Goal: Obtain resource: Obtain resource

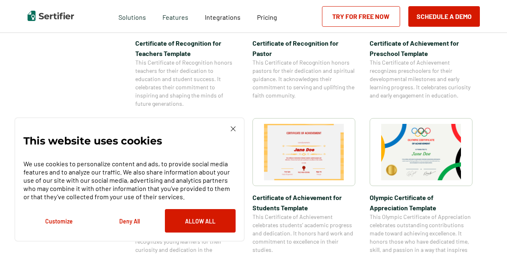
scroll to position [511, 0]
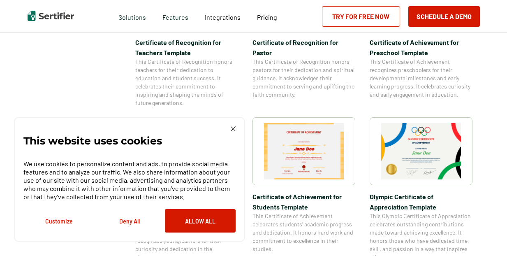
click at [315, 152] on img at bounding box center [304, 151] width 80 height 56
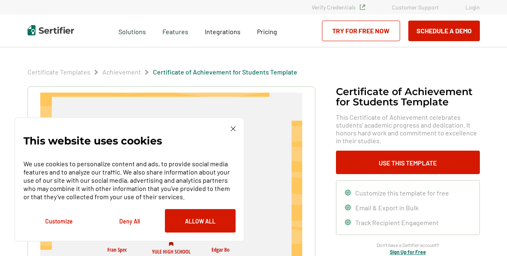
click at [233, 129] on img at bounding box center [233, 128] width 5 height 5
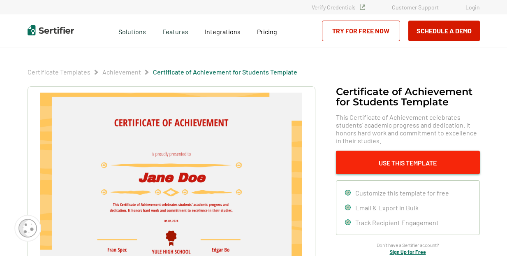
click at [376, 153] on button "Use This Template" at bounding box center [408, 161] width 144 height 23
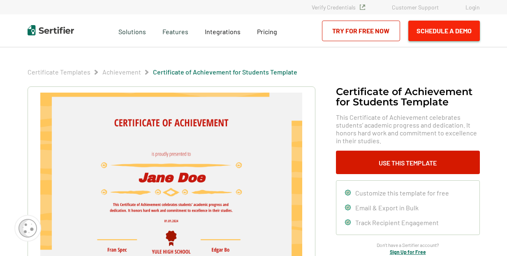
click at [425, 34] on button "Schedule a Demo" at bounding box center [444, 31] width 72 height 21
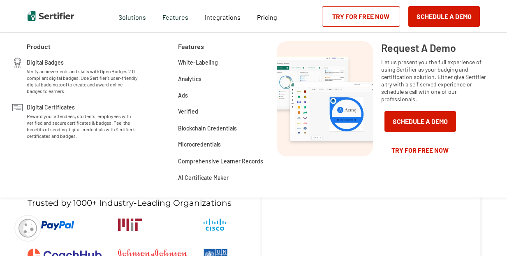
scroll to position [117, 0]
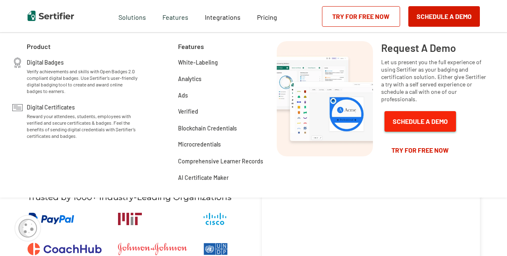
click at [432, 120] on button "Schedule a Demo" at bounding box center [420, 121] width 72 height 21
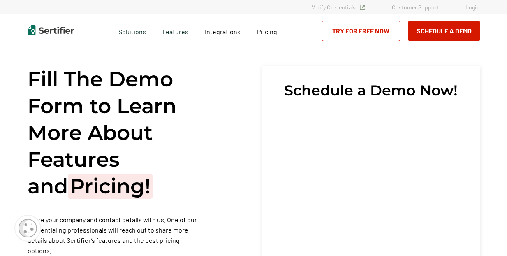
scroll to position [0, 0]
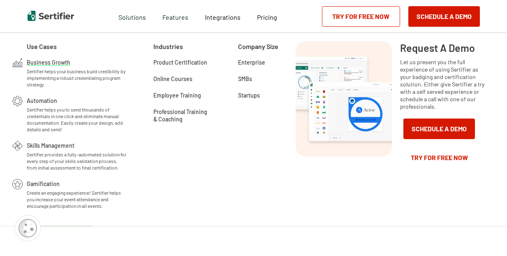
scroll to position [40, 0]
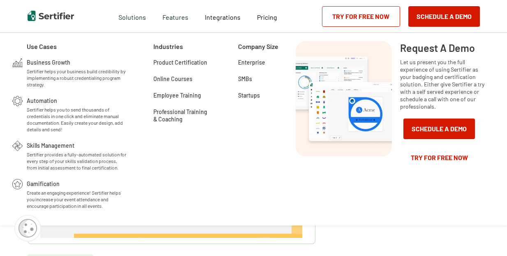
click at [53, 243] on picture at bounding box center [172, 144] width 288 height 197
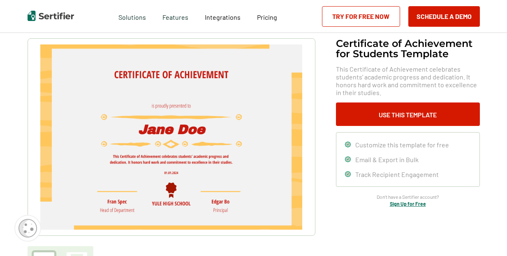
scroll to position [53, 0]
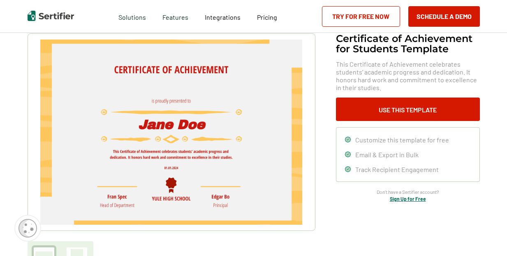
click at [192, 132] on img at bounding box center [170, 131] width 261 height 185
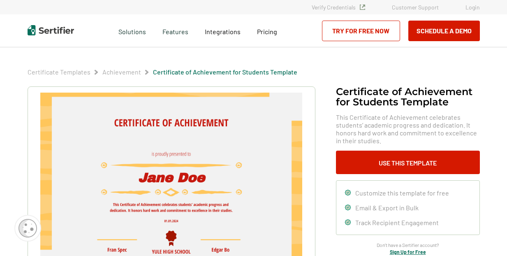
scroll to position [0, 0]
